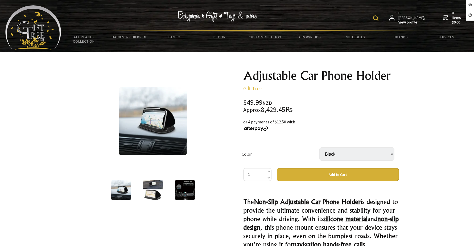
scroll to position [133, 0]
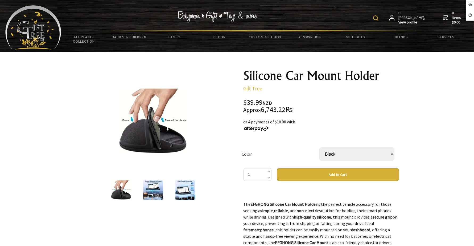
scroll to position [278, 0]
